Goal: Task Accomplishment & Management: Use online tool/utility

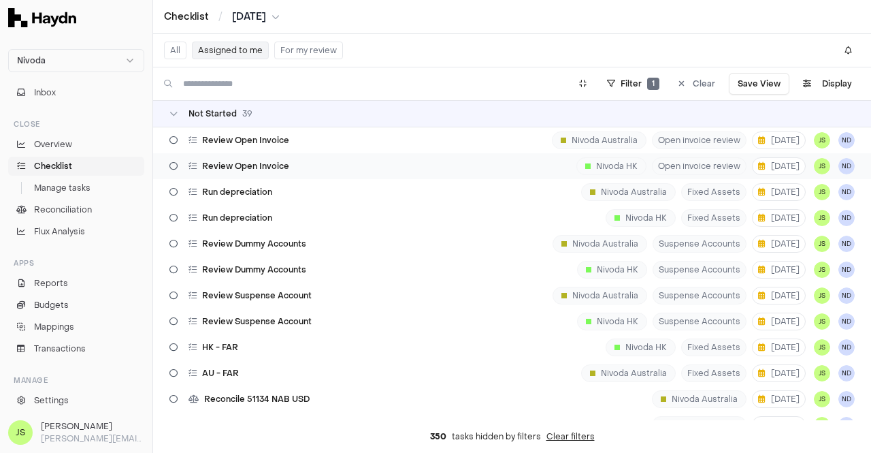
click at [251, 169] on span "Review Open Invoice" at bounding box center [245, 166] width 87 height 11
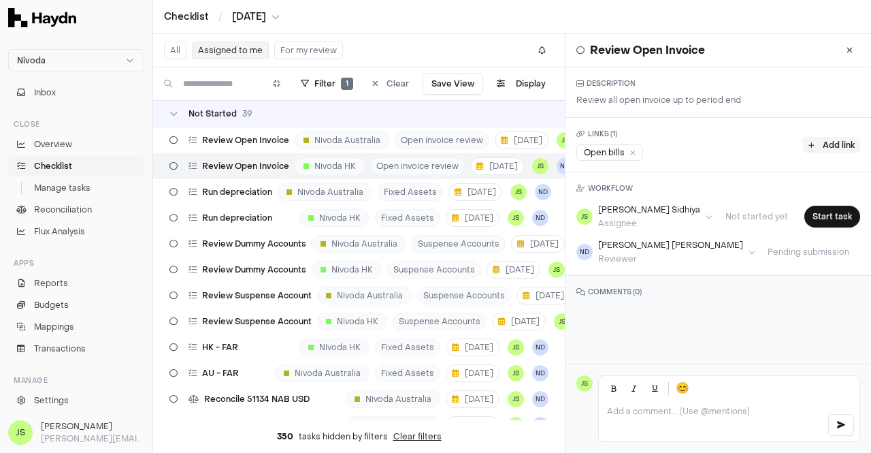
click at [807, 142] on button "Add link" at bounding box center [831, 145] width 57 height 16
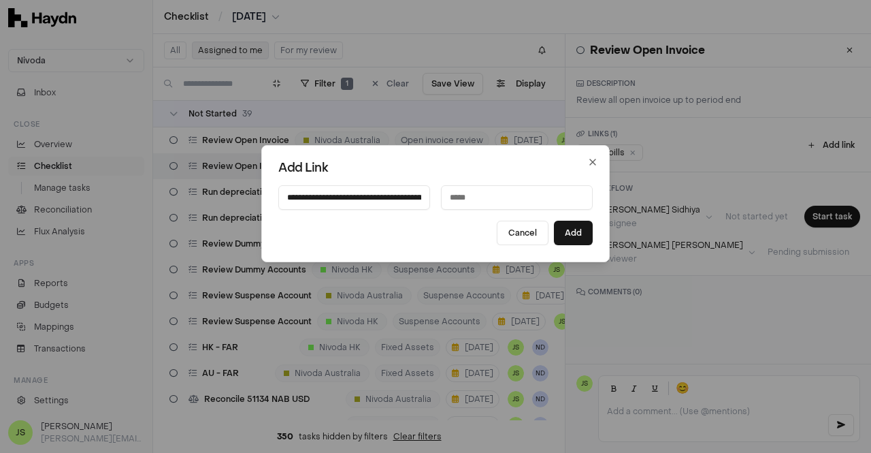
scroll to position [0, 335]
type input "**********"
click at [505, 198] on input at bounding box center [517, 197] width 152 height 25
type input "*"
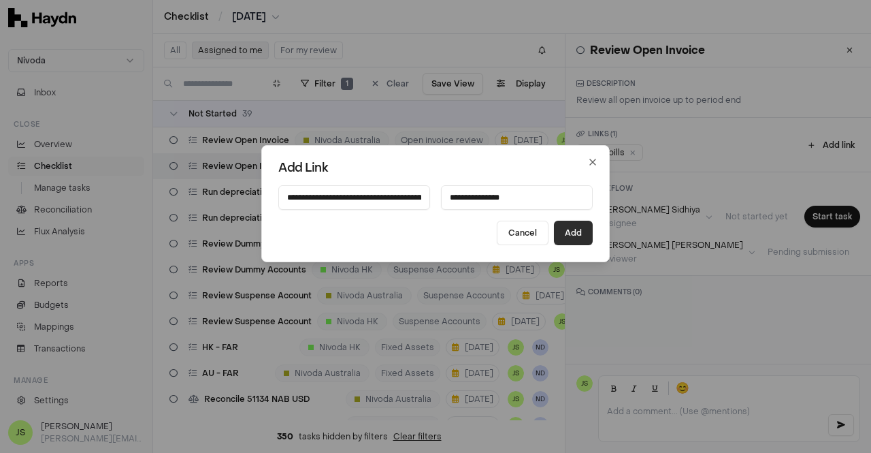
type input "**********"
click at [585, 231] on button "Add" at bounding box center [573, 233] width 39 height 25
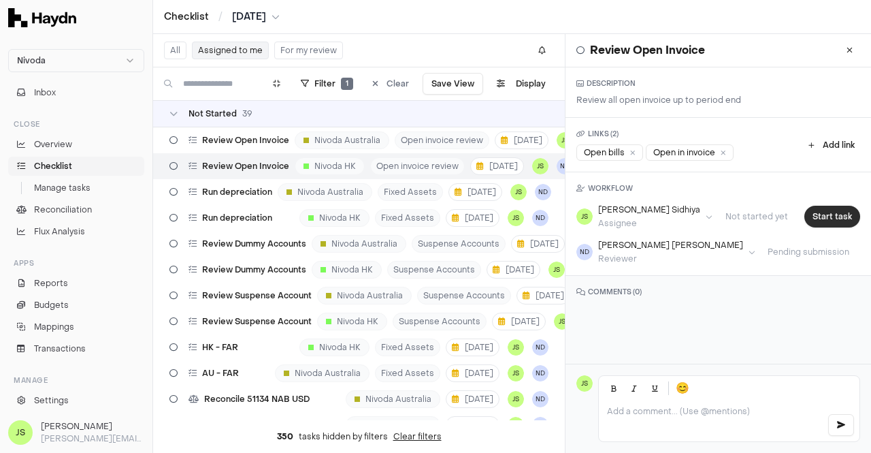
click at [841, 211] on button "Start task" at bounding box center [832, 217] width 56 height 22
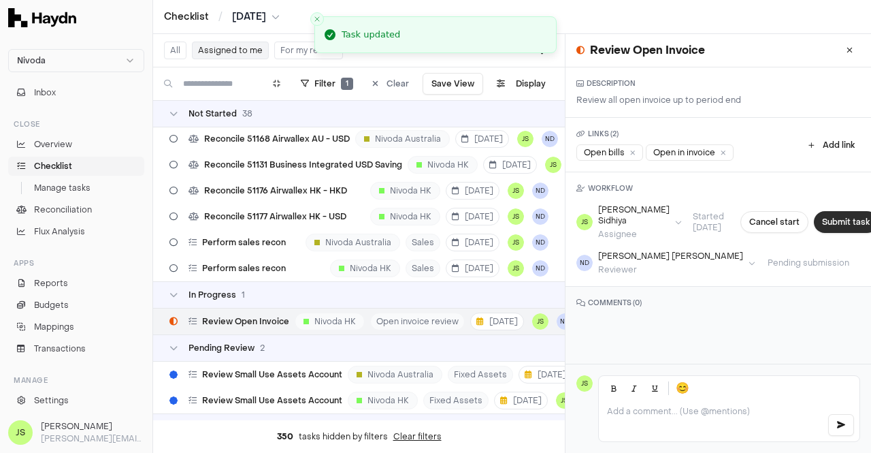
scroll to position [895, 0]
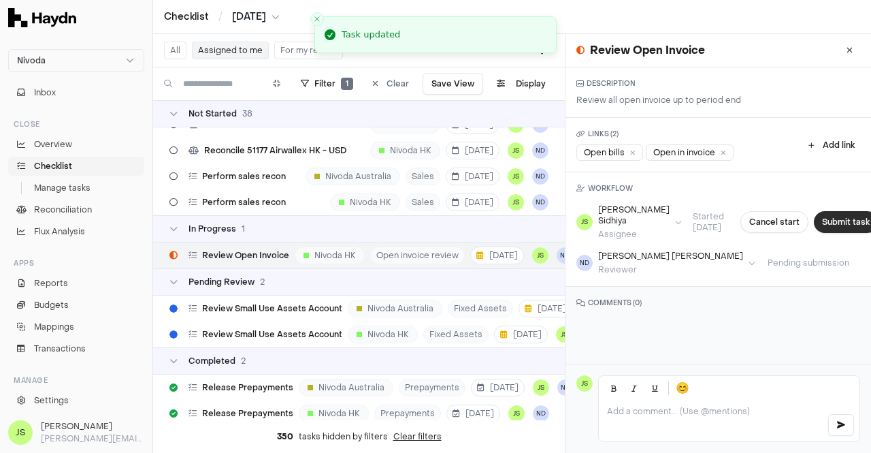
click at [827, 218] on button "Submit task" at bounding box center [846, 222] width 64 height 22
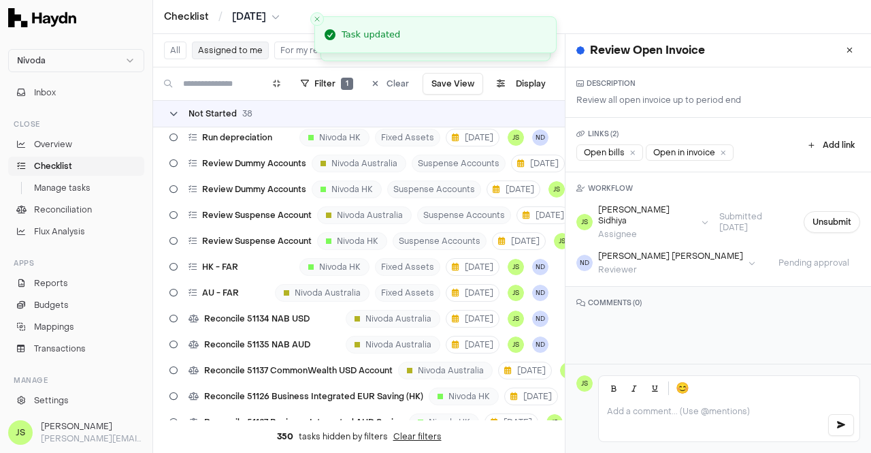
scroll to position [0, 0]
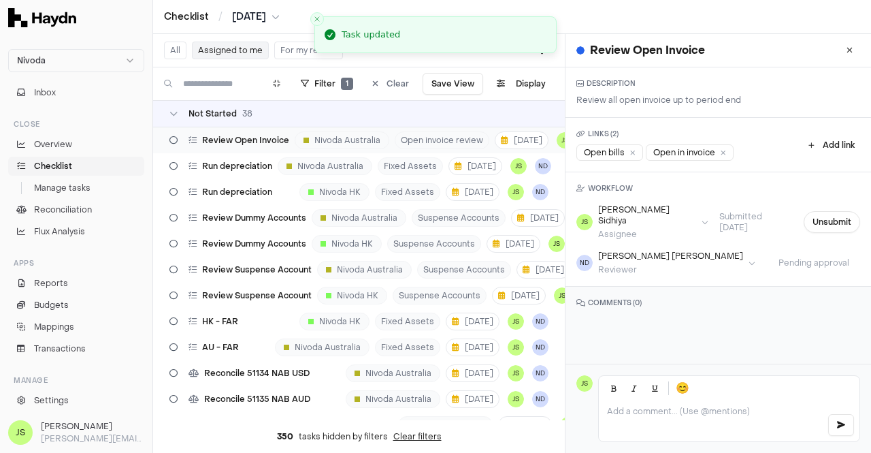
click at [239, 142] on span "Review Open Invoice" at bounding box center [245, 140] width 87 height 11
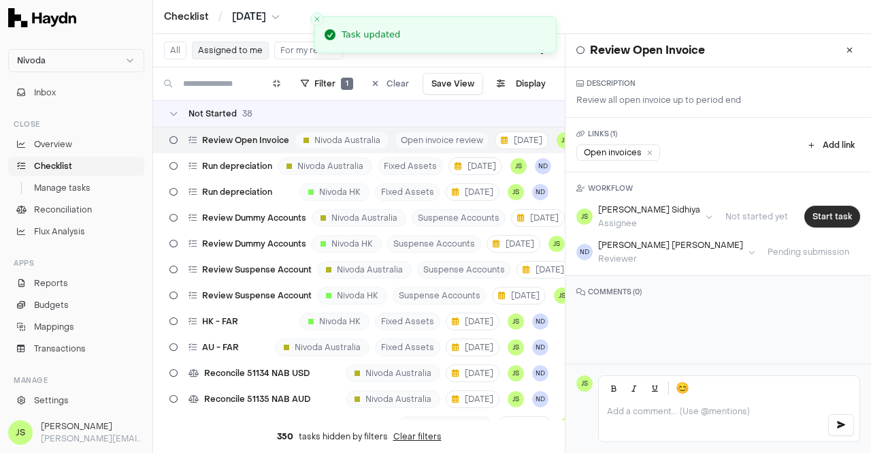
click at [819, 212] on button "Start task" at bounding box center [832, 217] width 56 height 22
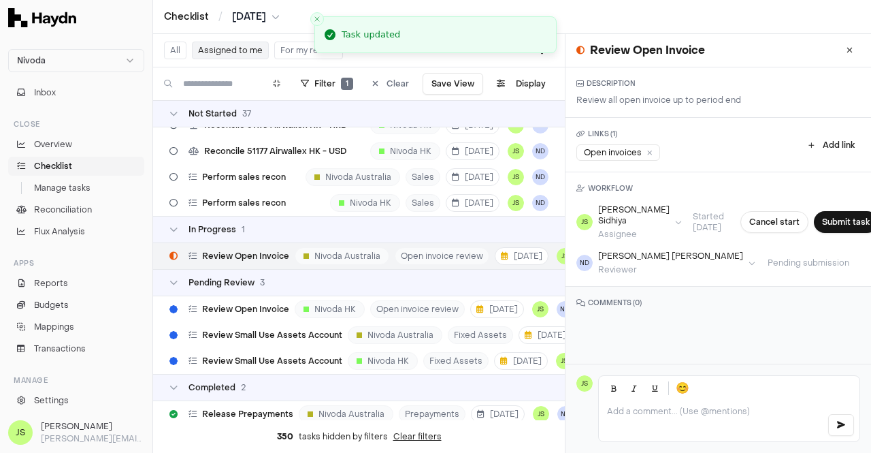
scroll to position [869, 0]
click at [809, 142] on icon at bounding box center [812, 145] width 6 height 7
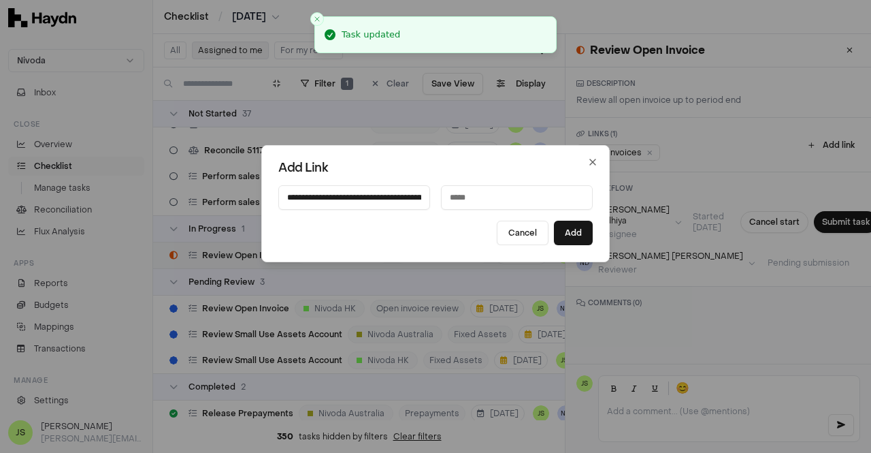
scroll to position [0, 327]
type input "**********"
click at [514, 187] on input at bounding box center [517, 197] width 152 height 25
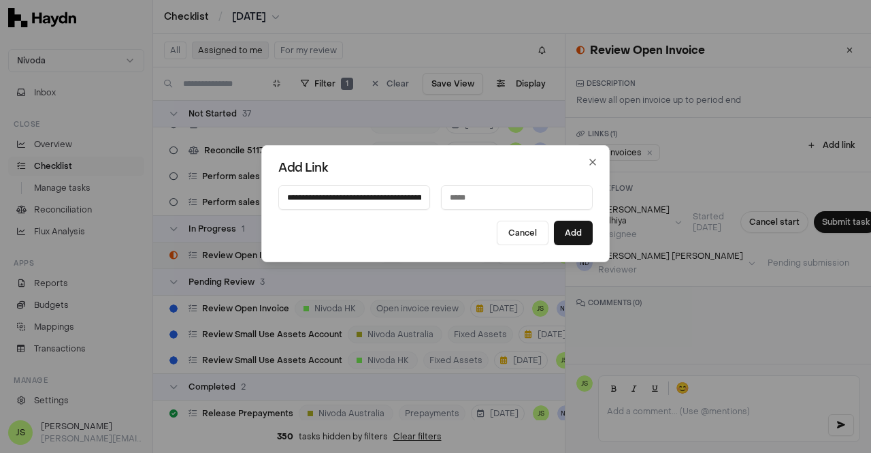
type input "*"
type input "**********"
click at [575, 238] on button "Add" at bounding box center [573, 233] width 39 height 25
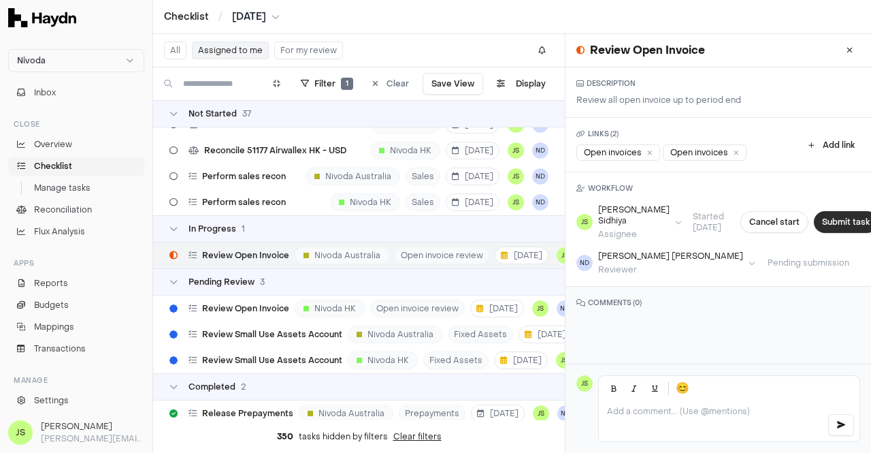
click at [814, 218] on button "Submit task" at bounding box center [846, 222] width 64 height 22
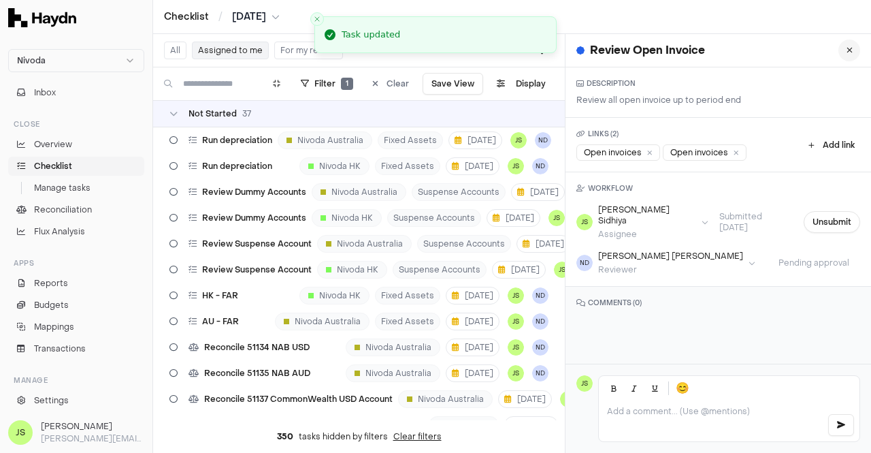
click at [839, 49] on button at bounding box center [850, 50] width 22 height 22
